Goal: Find specific page/section

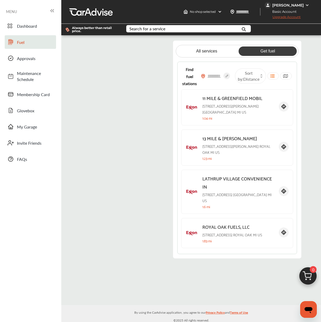
scroll to position [1221, 0]
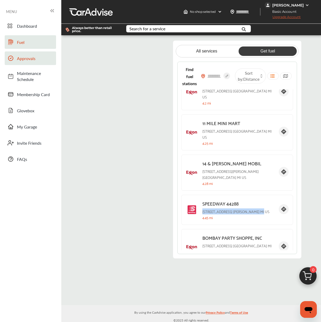
click at [14, 58] on span at bounding box center [11, 58] width 8 height 8
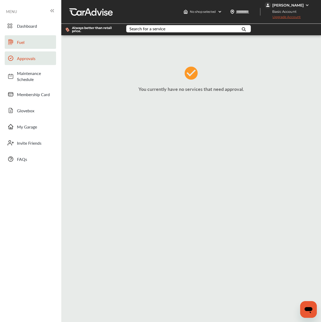
click at [22, 42] on span "Fuel" at bounding box center [35, 42] width 37 height 6
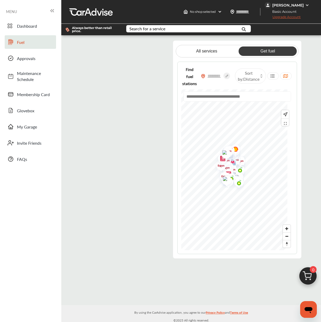
click at [146, 47] on flutter-view at bounding box center [126, 149] width 90 height 218
click at [116, 99] on flutter-view at bounding box center [126, 149] width 90 height 218
click at [87, 48] on flutter-view at bounding box center [126, 149] width 90 height 218
click at [23, 42] on span "Fuel" at bounding box center [35, 42] width 37 height 6
click at [27, 24] on span "Dashboard" at bounding box center [35, 26] width 37 height 6
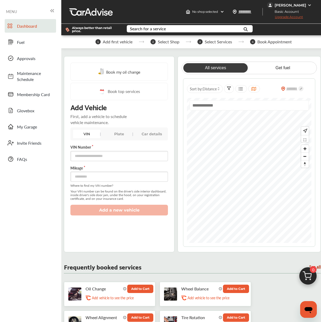
click at [22, 11] on div "MENU" at bounding box center [30, 12] width 49 height 8
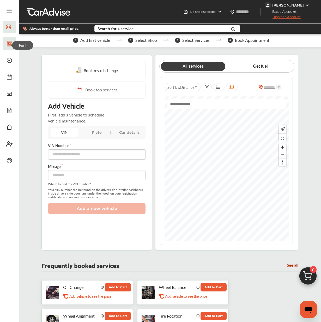
click at [9, 42] on icon at bounding box center [9, 43] width 6 height 6
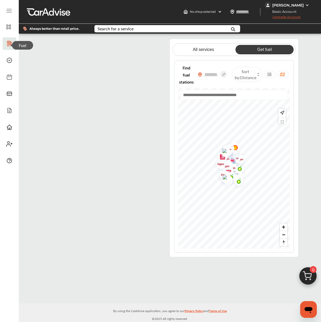
click at [259, 74] on icon at bounding box center [258, 75] width 2 height 2
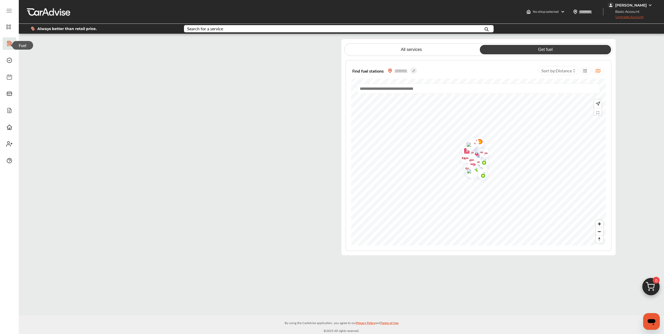
click at [321, 318] on icon "Open messaging window" at bounding box center [651, 321] width 9 height 9
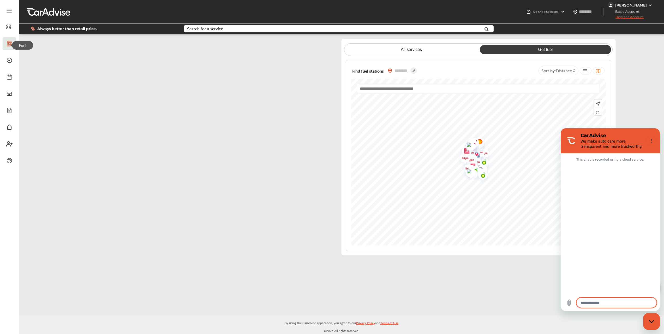
type textarea "*"
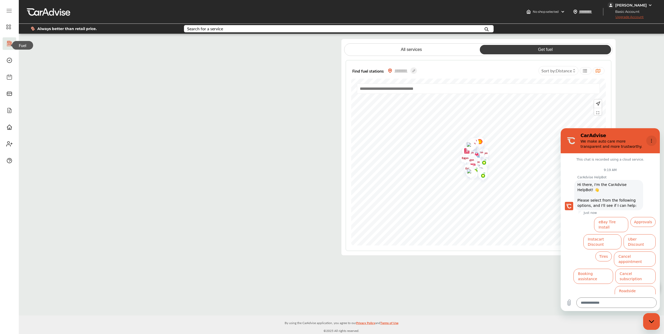
click at [321, 138] on button "Options menu" at bounding box center [651, 140] width 10 height 10
click at [321, 140] on button "Options menu" at bounding box center [651, 140] width 10 height 10
click at [321, 100] on div "All services Get fuel Find fuel stations Sort by : Distance" at bounding box center [341, 147] width 645 height 216
drag, startPoint x: 471, startPoint y: 284, endPoint x: 466, endPoint y: 283, distance: 4.9
click at [321, 284] on div "All services Get fuel Find fuel stations Sort by : Distance" at bounding box center [341, 175] width 645 height 282
